Goal: Information Seeking & Learning: Learn about a topic

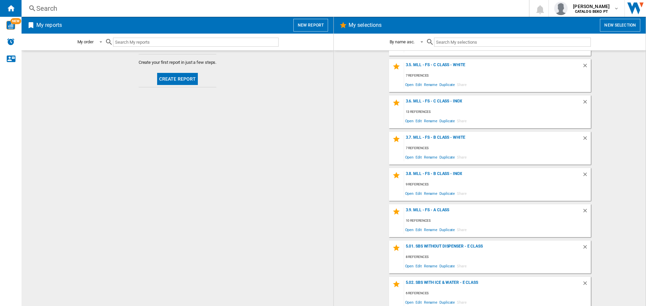
scroll to position [336, 0]
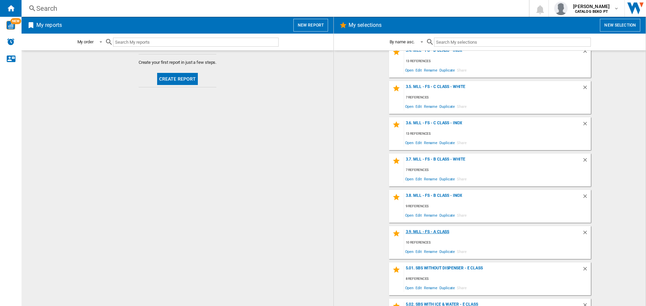
click at [435, 230] on div "3.9. MLL - FS - A Class" at bounding box center [493, 234] width 178 height 9
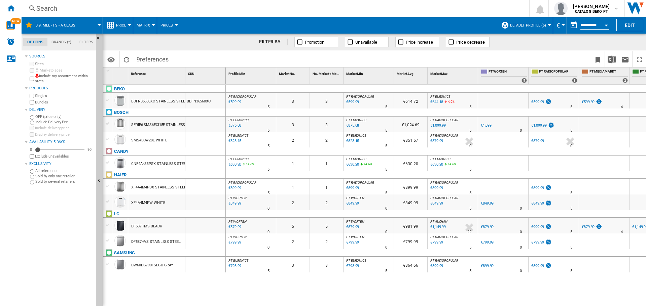
click at [138, 204] on div "XF4A4M4PW WHITE" at bounding box center [148, 202] width 34 height 15
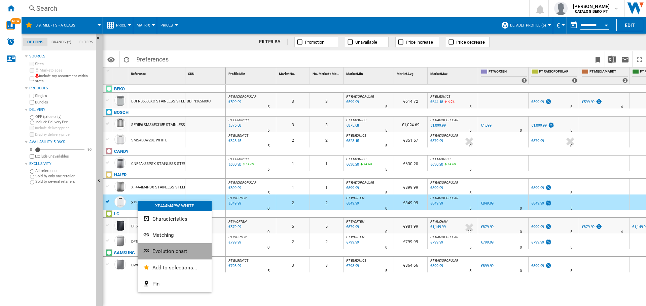
click at [167, 250] on span "Evolution chart" at bounding box center [169, 252] width 35 height 6
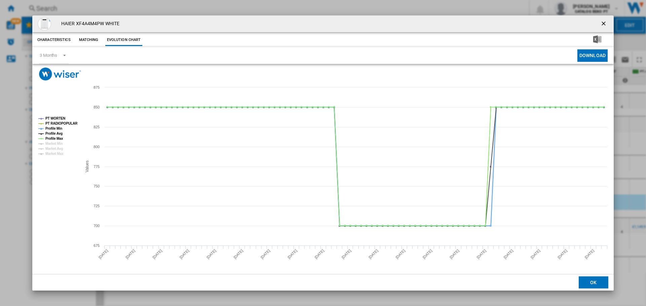
click at [59, 127] on tspan "Profile Min" at bounding box center [53, 129] width 17 height 4
drag, startPoint x: 58, startPoint y: 133, endPoint x: 58, endPoint y: 141, distance: 8.7
click at [58, 133] on tspan "Profile Avg" at bounding box center [53, 134] width 17 height 4
click at [58, 137] on tspan "Profile Max" at bounding box center [54, 139] width 18 height 4
